Goal: Information Seeking & Learning: Find contact information

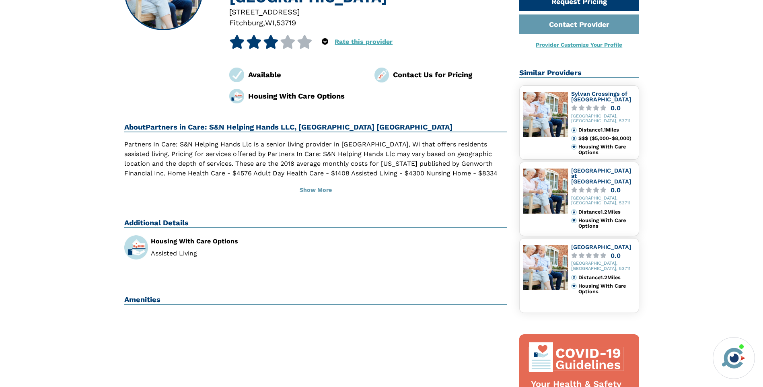
click at [275, 150] on p "Partners In Care: S&N Helping Hands Llc is a senior living provider in [GEOGRAP…" at bounding box center [315, 164] width 383 height 48
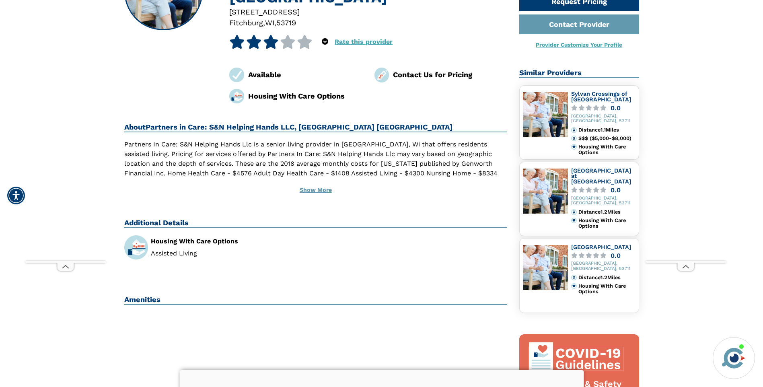
scroll to position [40, 0]
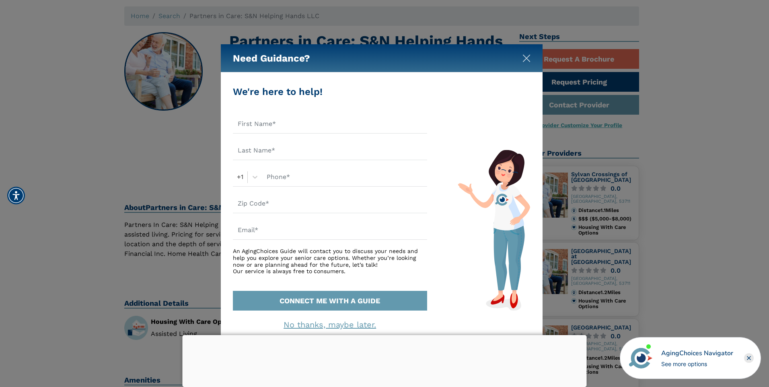
click at [524, 58] on img "Close" at bounding box center [527, 58] width 8 height 8
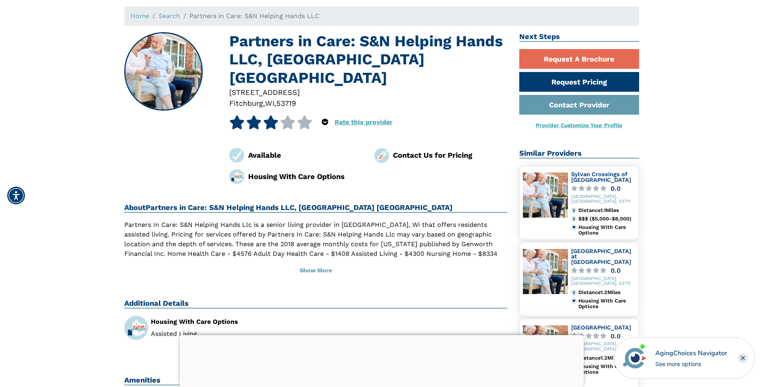
click at [384, 335] on div at bounding box center [381, 335] width 404 height 0
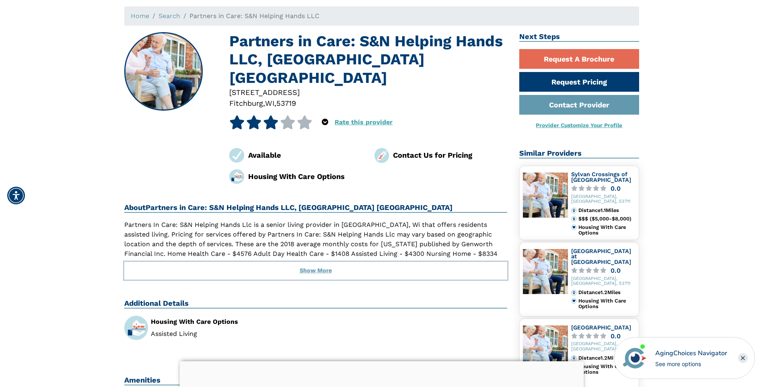
click at [316, 262] on button "Show More" at bounding box center [315, 271] width 383 height 18
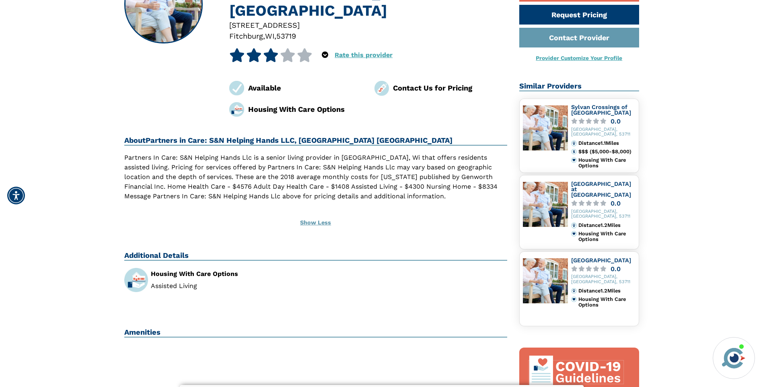
scroll to position [40, 0]
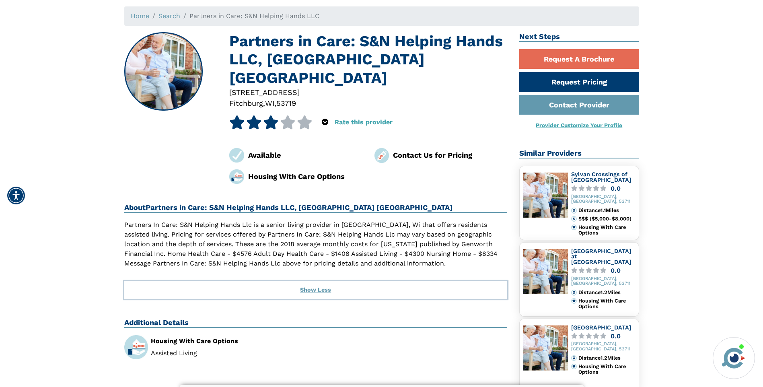
click at [318, 281] on button "Show Less" at bounding box center [315, 290] width 383 height 18
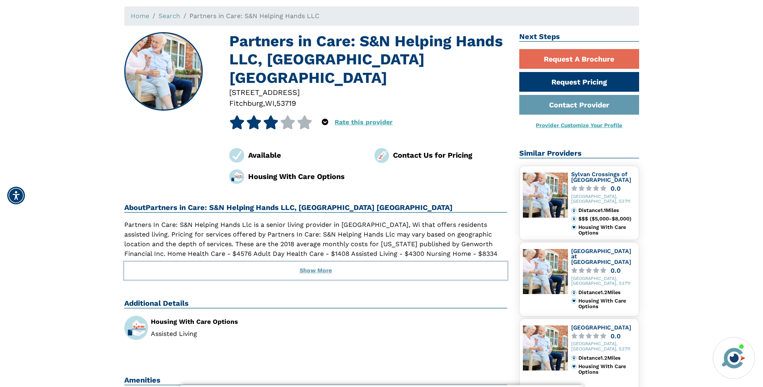
click at [322, 262] on button "Show More" at bounding box center [315, 271] width 383 height 18
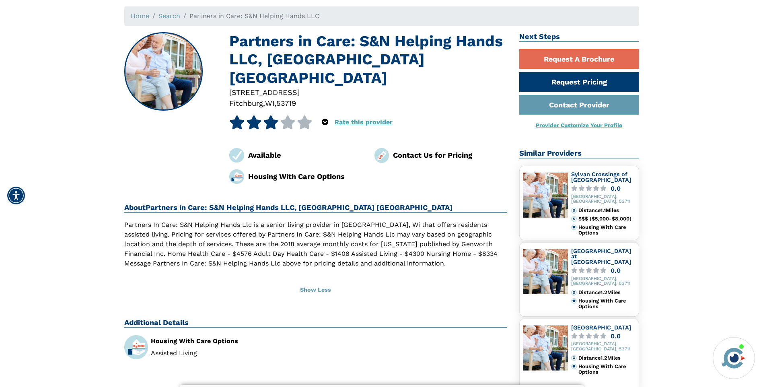
click at [354, 235] on p "Partners In Care: S&N Helping Hands Llc is a senior living provider in [GEOGRAP…" at bounding box center [315, 244] width 383 height 48
